Goal: Navigation & Orientation: Go to known website

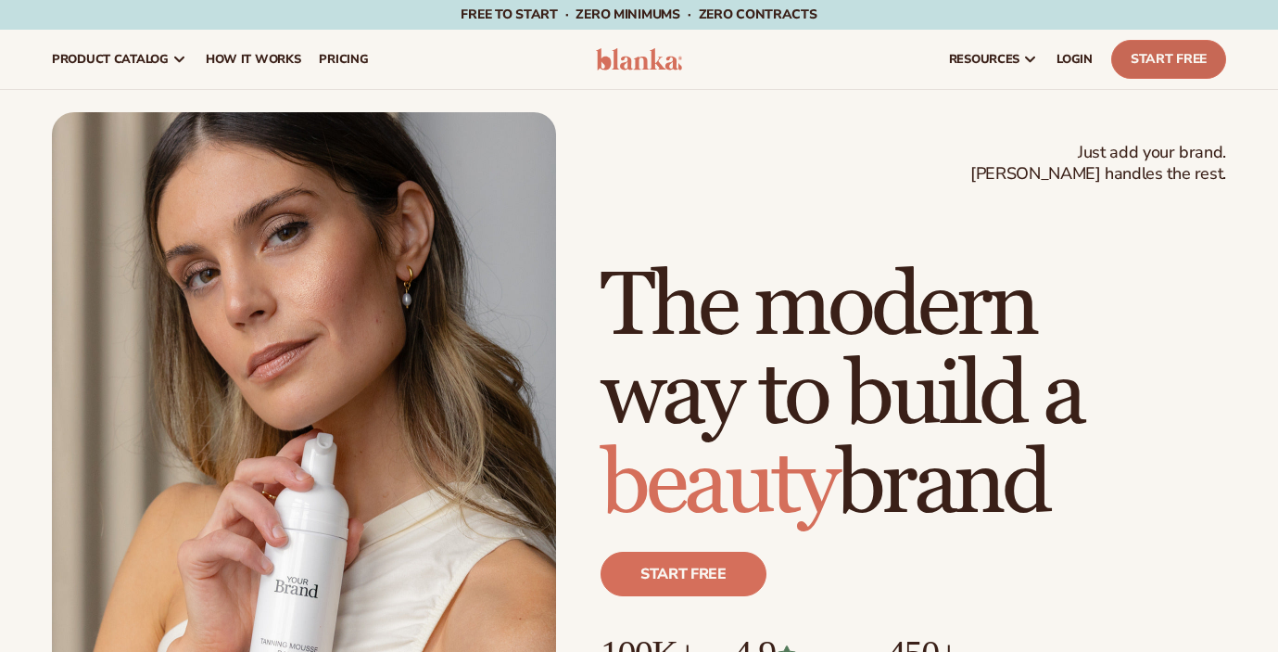
click at [1146, 57] on link "Start Free" at bounding box center [1168, 59] width 115 height 39
click at [1077, 59] on span "LOGIN" at bounding box center [1075, 59] width 36 height 15
